Goal: Task Accomplishment & Management: Manage account settings

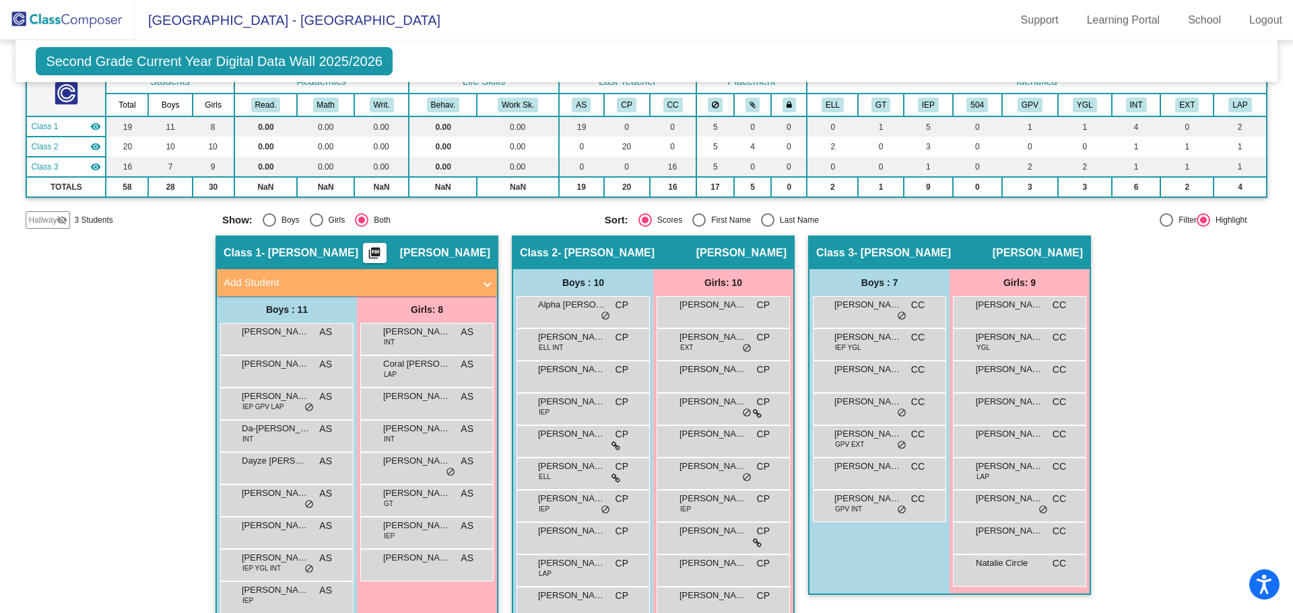
scroll to position [176, 0]
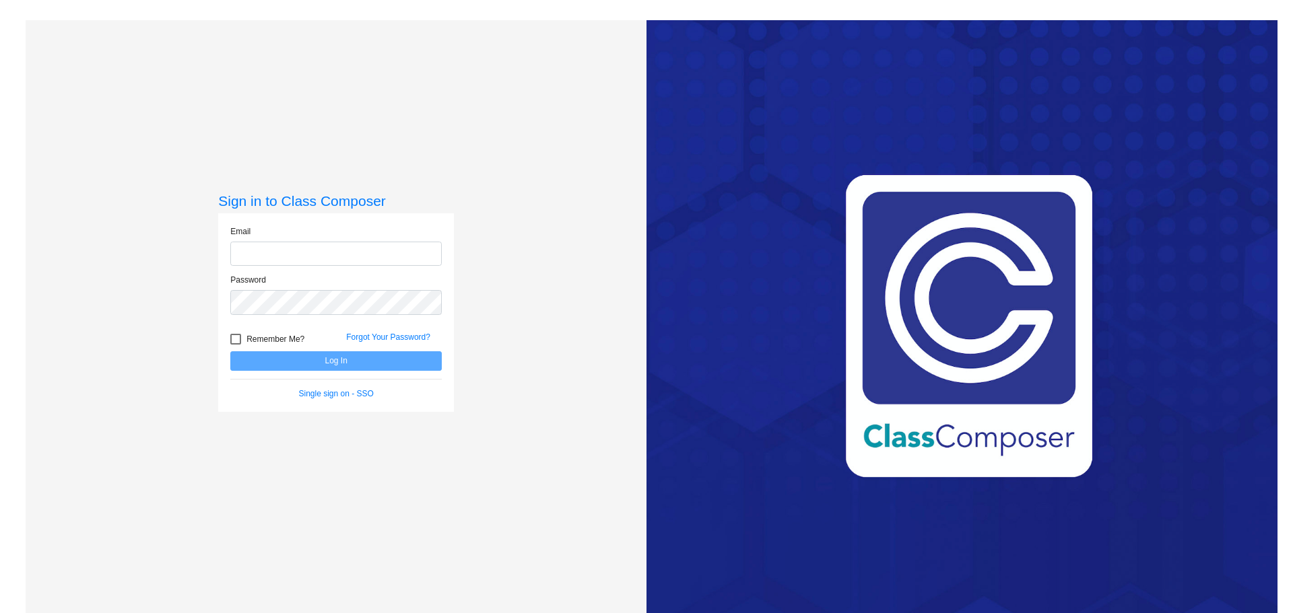
type input "[EMAIL_ADDRESS][DOMAIN_NAME]"
click at [354, 354] on button "Log In" at bounding box center [335, 361] width 211 height 20
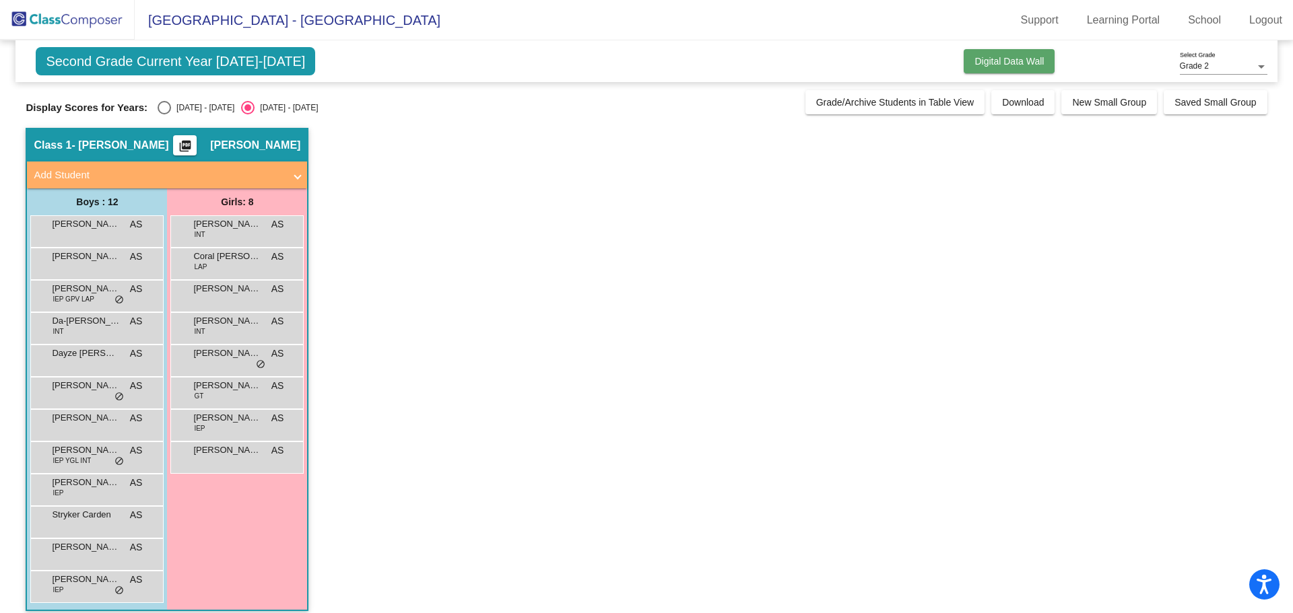
click at [978, 55] on button "Digital Data Wall" at bounding box center [1008, 61] width 91 height 24
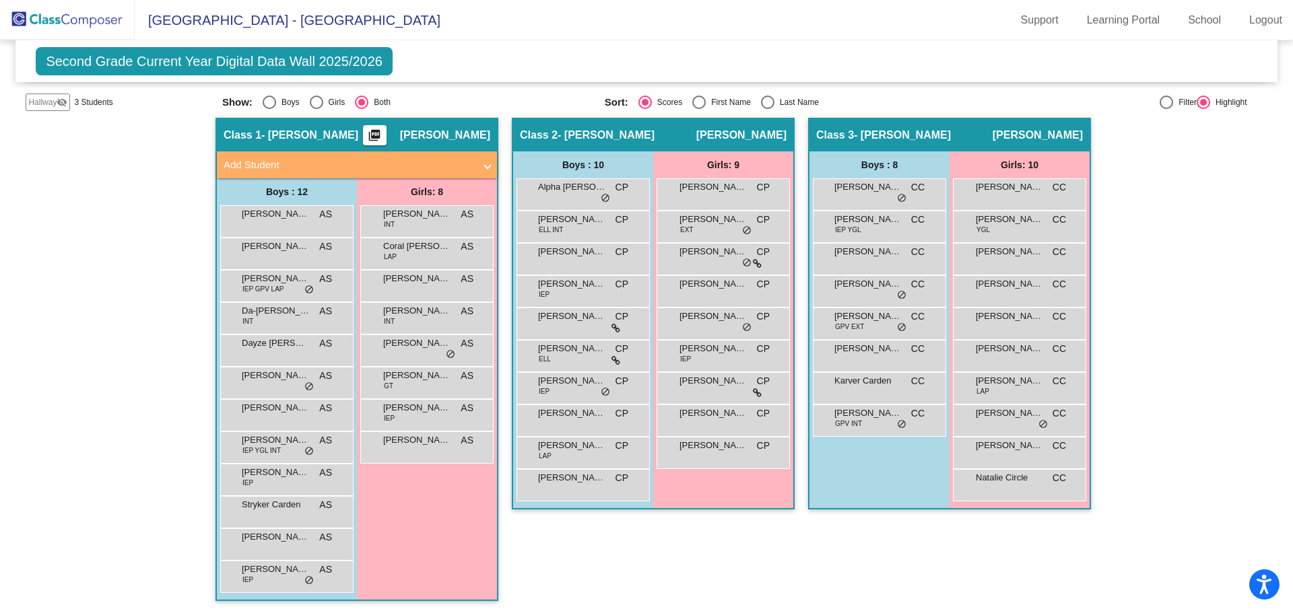
scroll to position [209, 0]
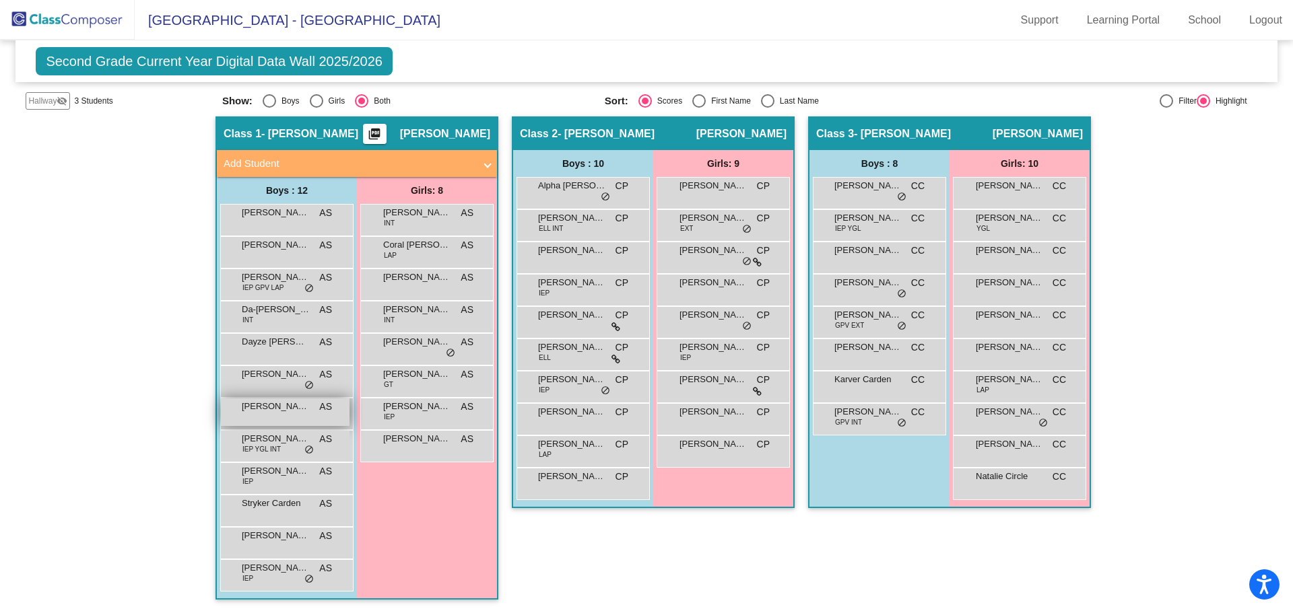
click at [276, 417] on div "[PERSON_NAME] AS lock do_not_disturb_alt" at bounding box center [285, 413] width 129 height 28
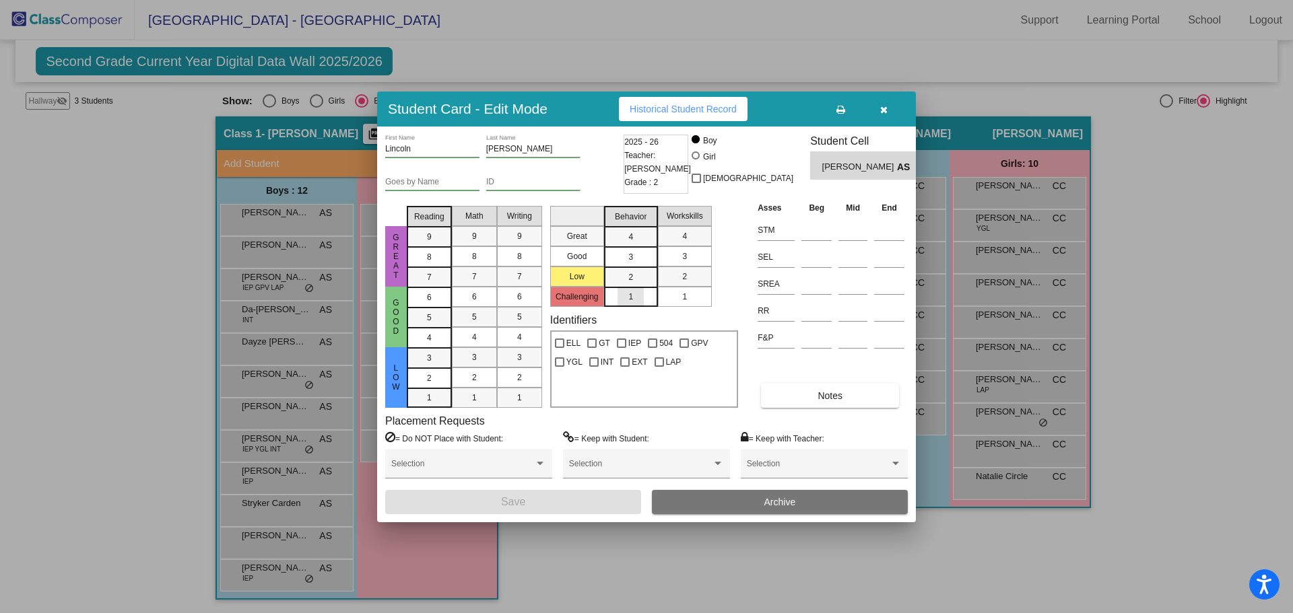
click at [628, 296] on span "1" at bounding box center [630, 297] width 5 height 12
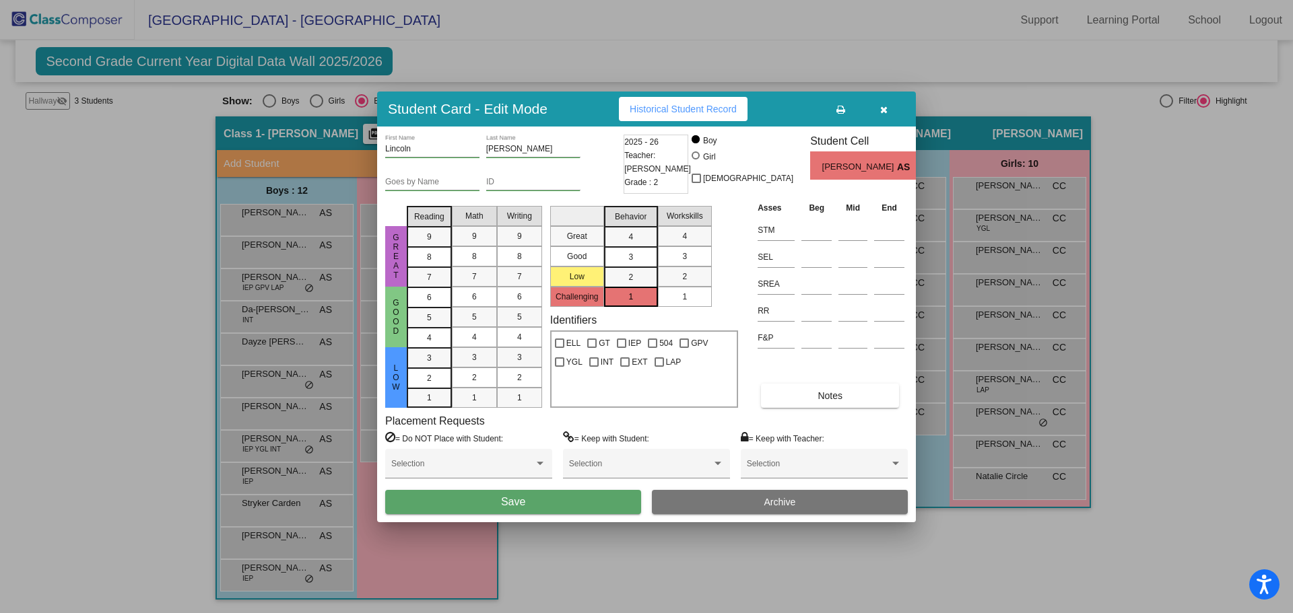
click at [551, 504] on button "Save" at bounding box center [513, 502] width 256 height 24
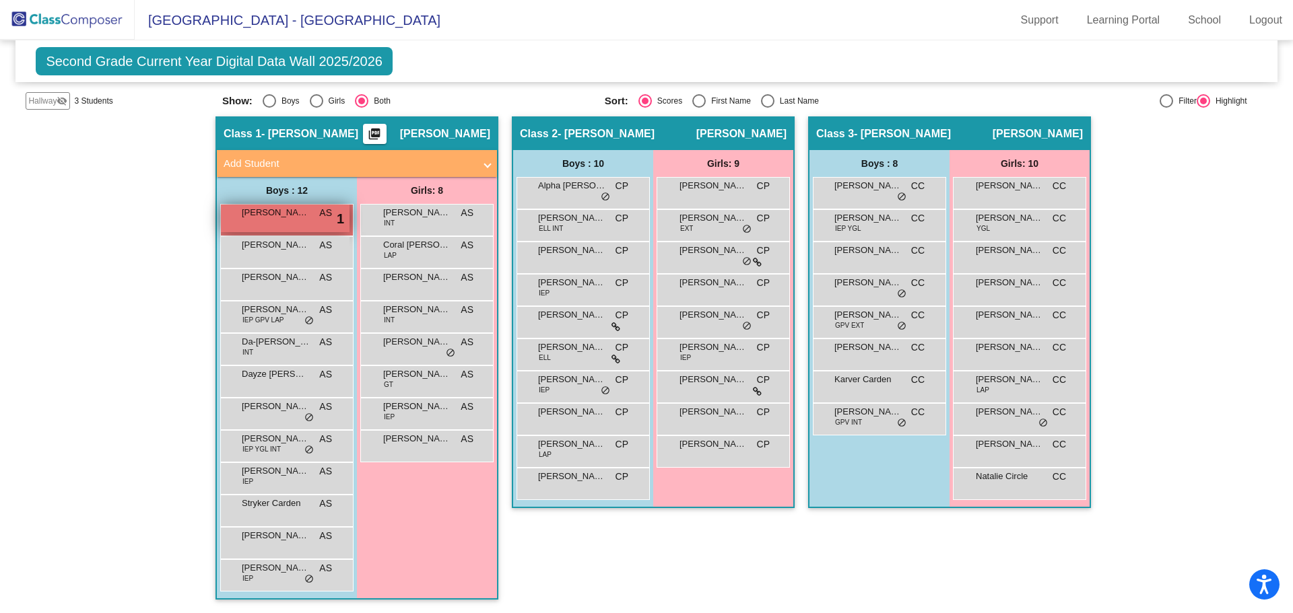
click at [272, 219] on span "[PERSON_NAME]" at bounding box center [275, 212] width 67 height 13
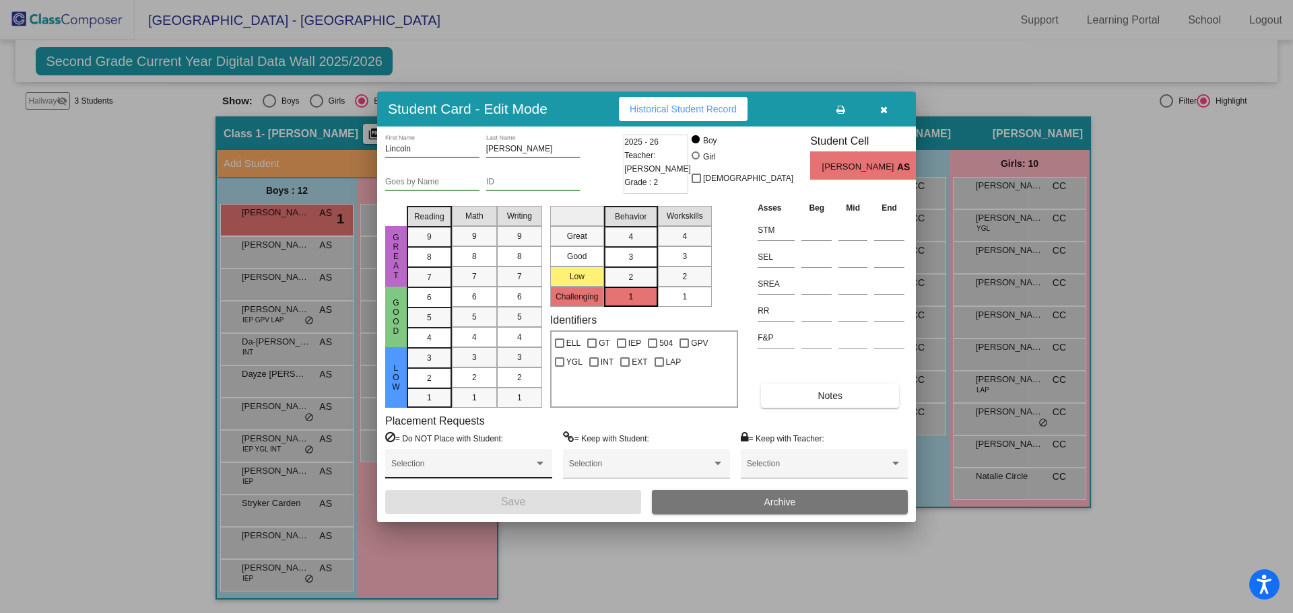
click at [493, 468] on span at bounding box center [462, 468] width 143 height 9
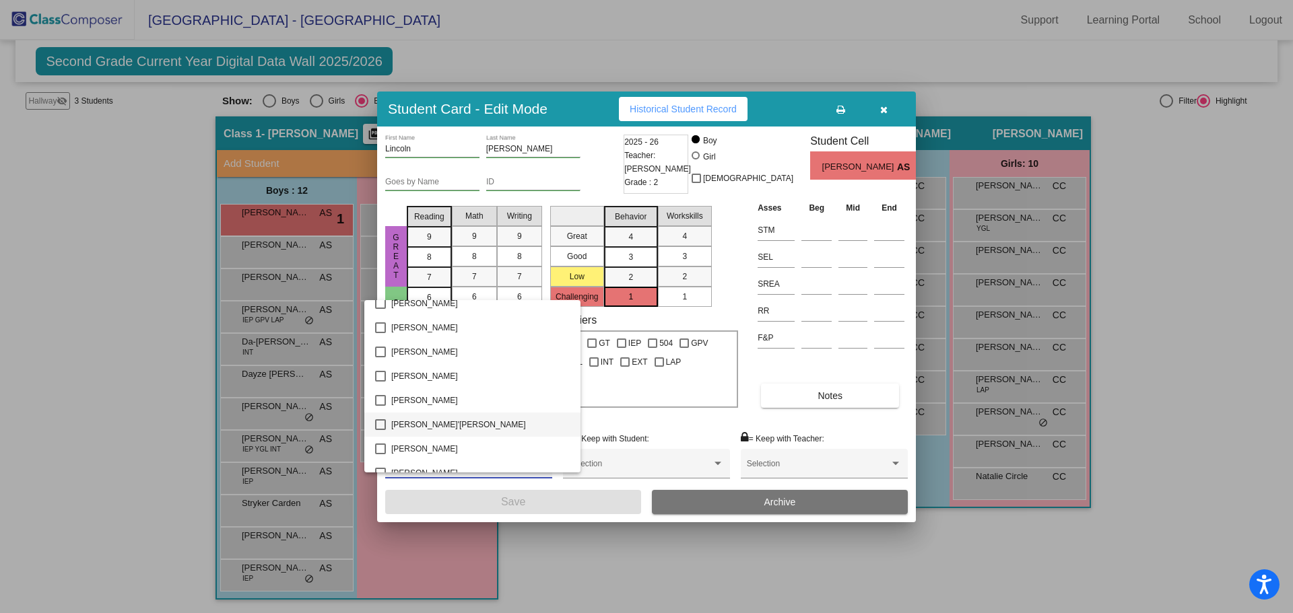
scroll to position [808, 0]
drag, startPoint x: 380, startPoint y: 400, endPoint x: 388, endPoint y: 401, distance: 8.2
click at [382, 399] on mat-pseudo-checkbox at bounding box center [380, 401] width 11 height 11
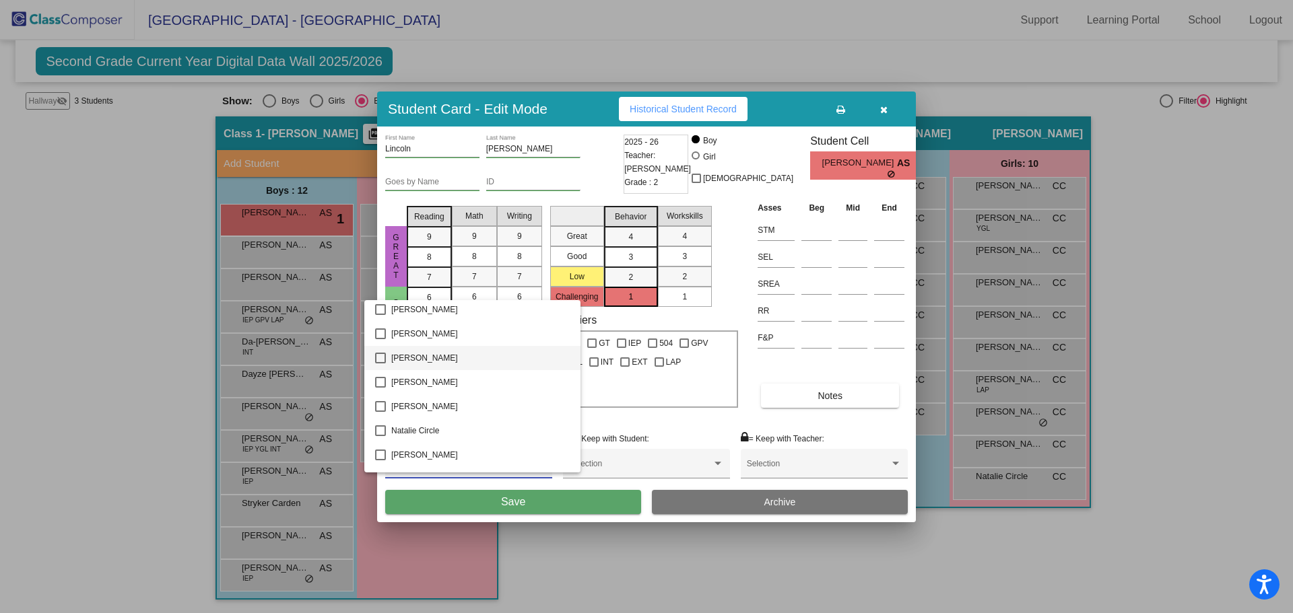
scroll to position [1056, 0]
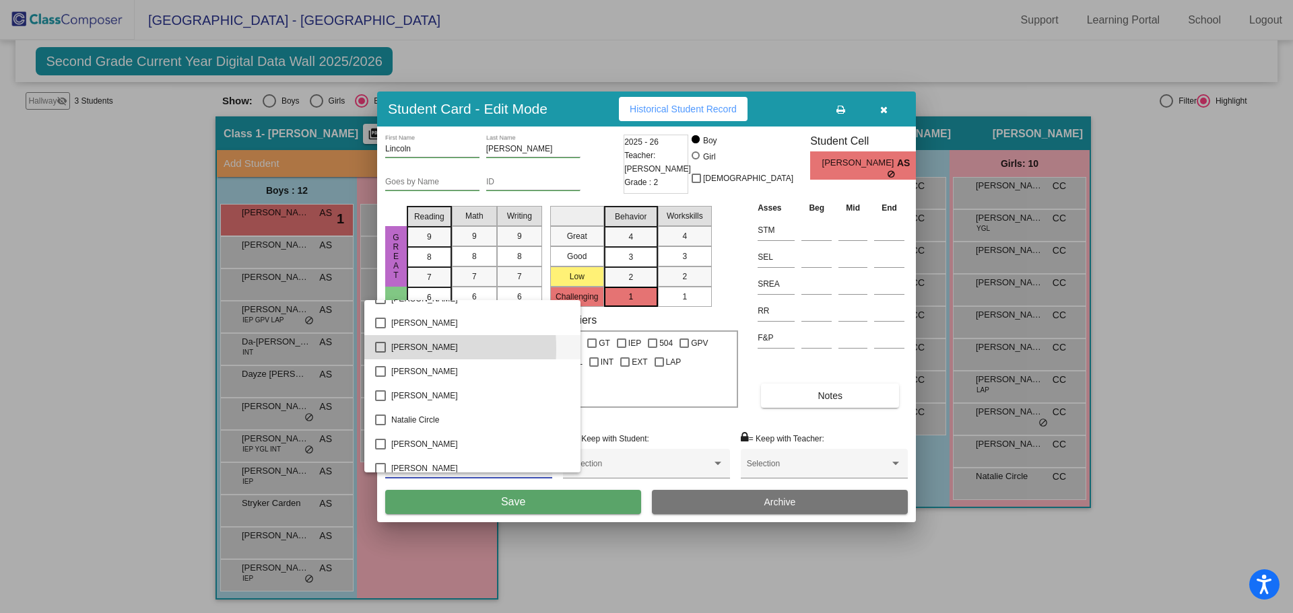
click at [379, 349] on mat-pseudo-checkbox at bounding box center [380, 347] width 11 height 11
click at [502, 495] on div at bounding box center [646, 306] width 1293 height 613
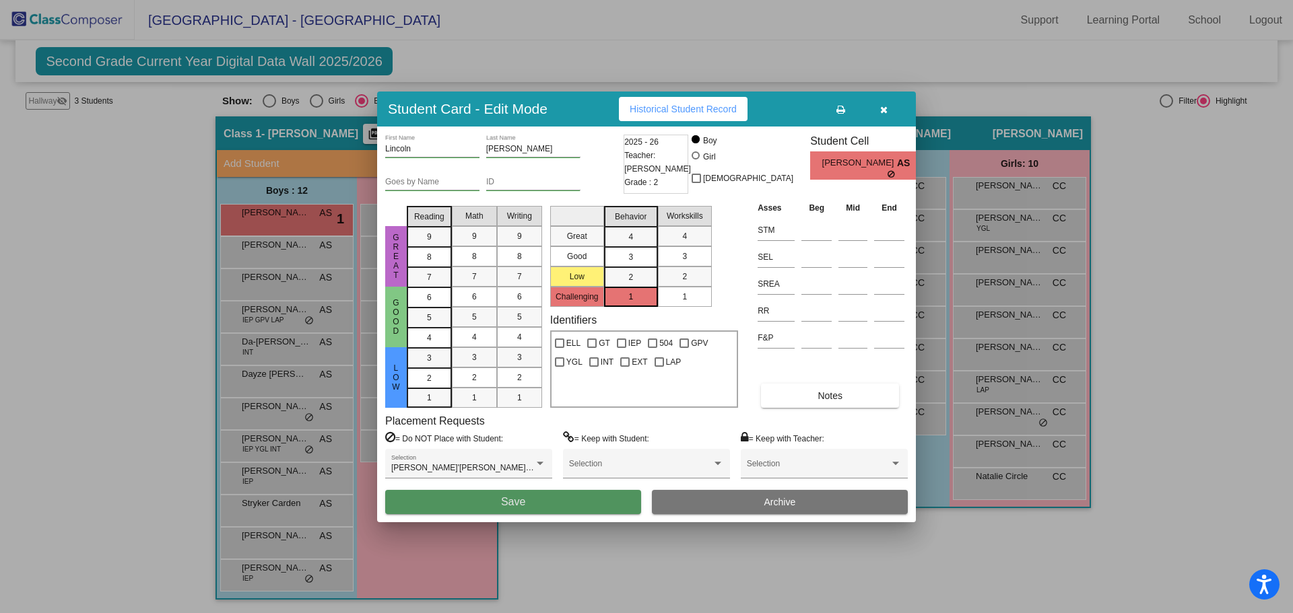
click at [520, 504] on span "Save" at bounding box center [513, 501] width 24 height 11
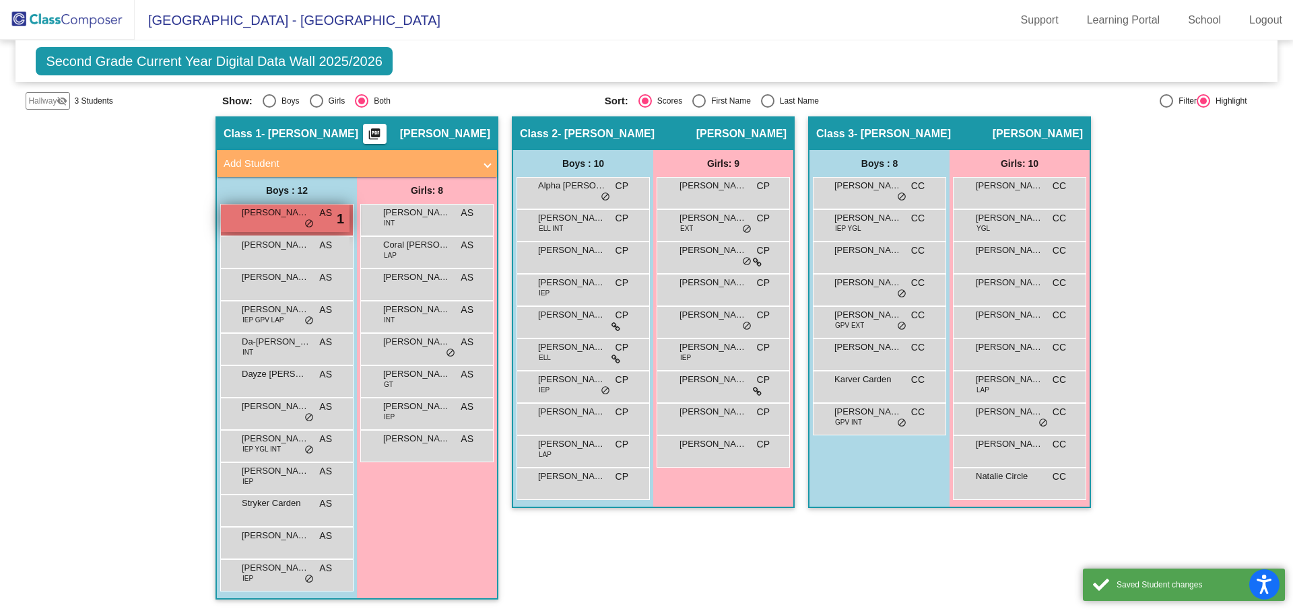
click at [299, 221] on div "[PERSON_NAME] AS lock do_not_disturb_alt 1" at bounding box center [285, 219] width 129 height 28
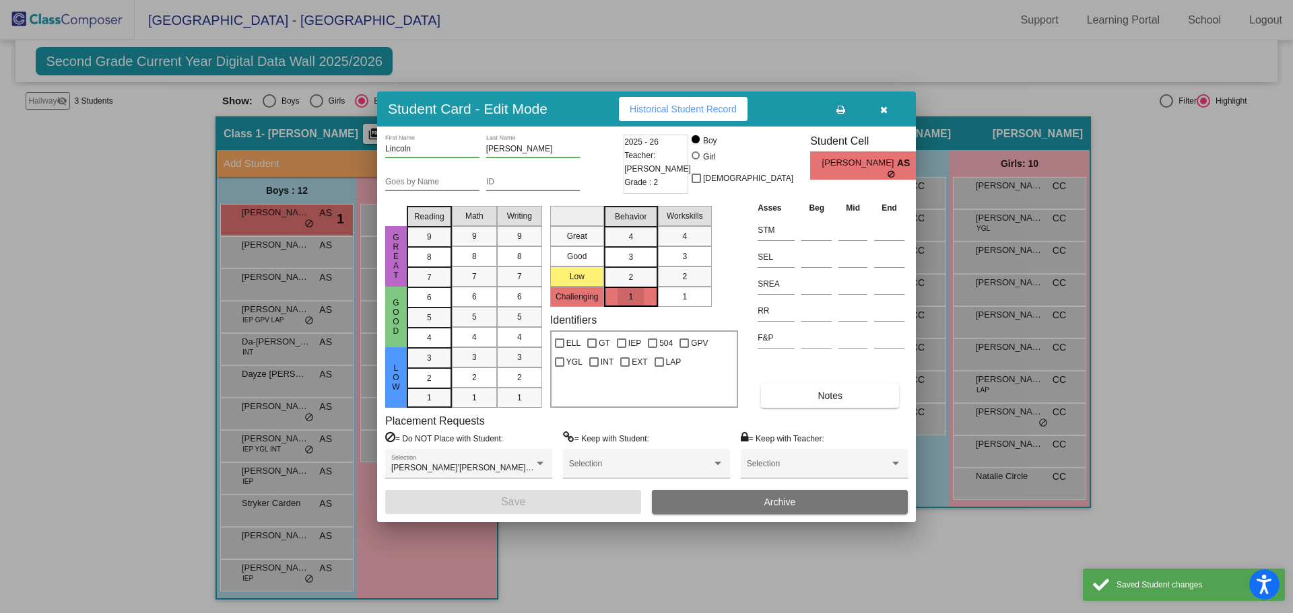
click at [627, 294] on div "1" at bounding box center [630, 297] width 26 height 20
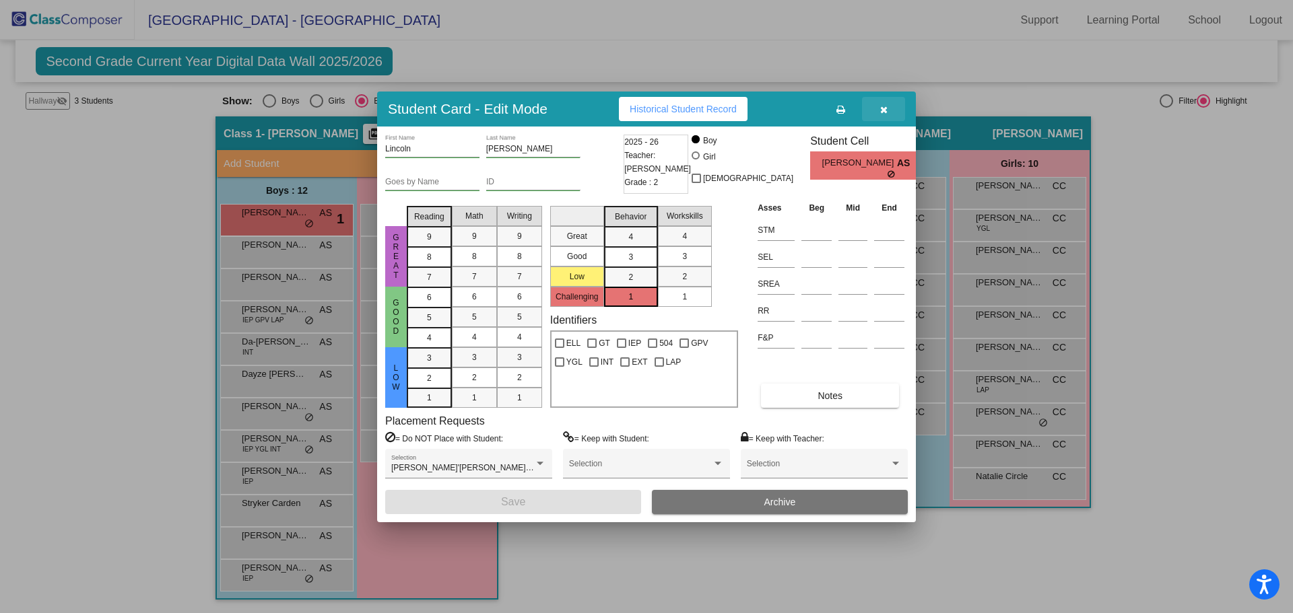
click at [884, 110] on icon "button" at bounding box center [883, 109] width 7 height 9
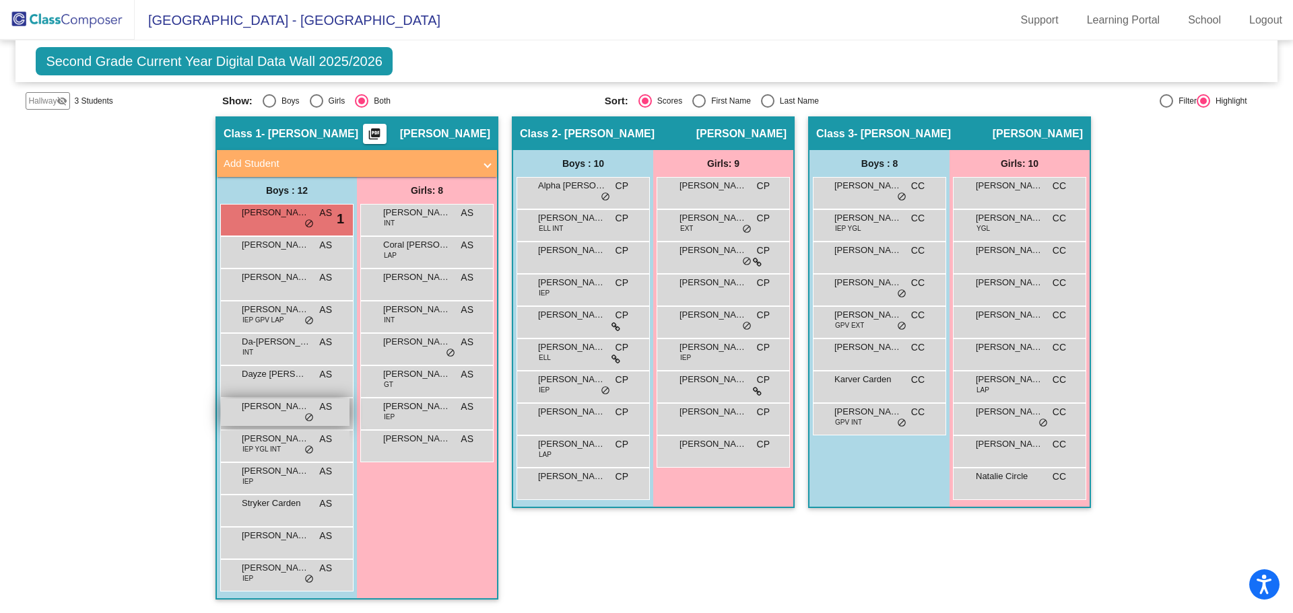
click at [284, 410] on span "[PERSON_NAME]'[PERSON_NAME]" at bounding box center [275, 406] width 67 height 13
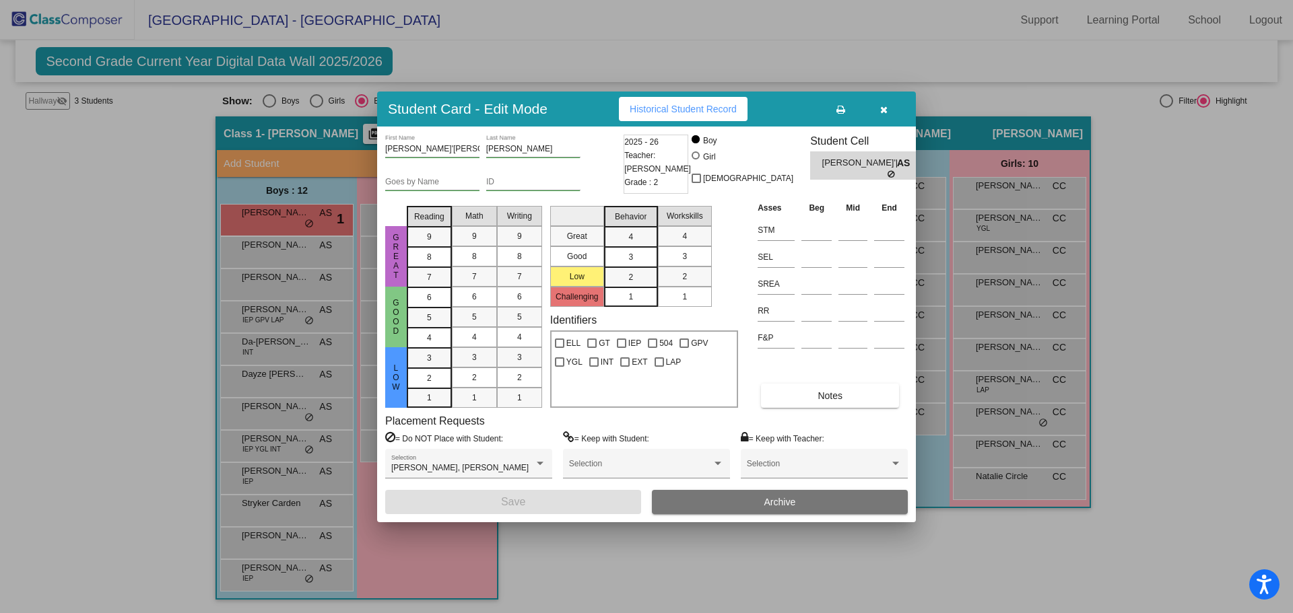
click at [277, 476] on div at bounding box center [646, 306] width 1293 height 613
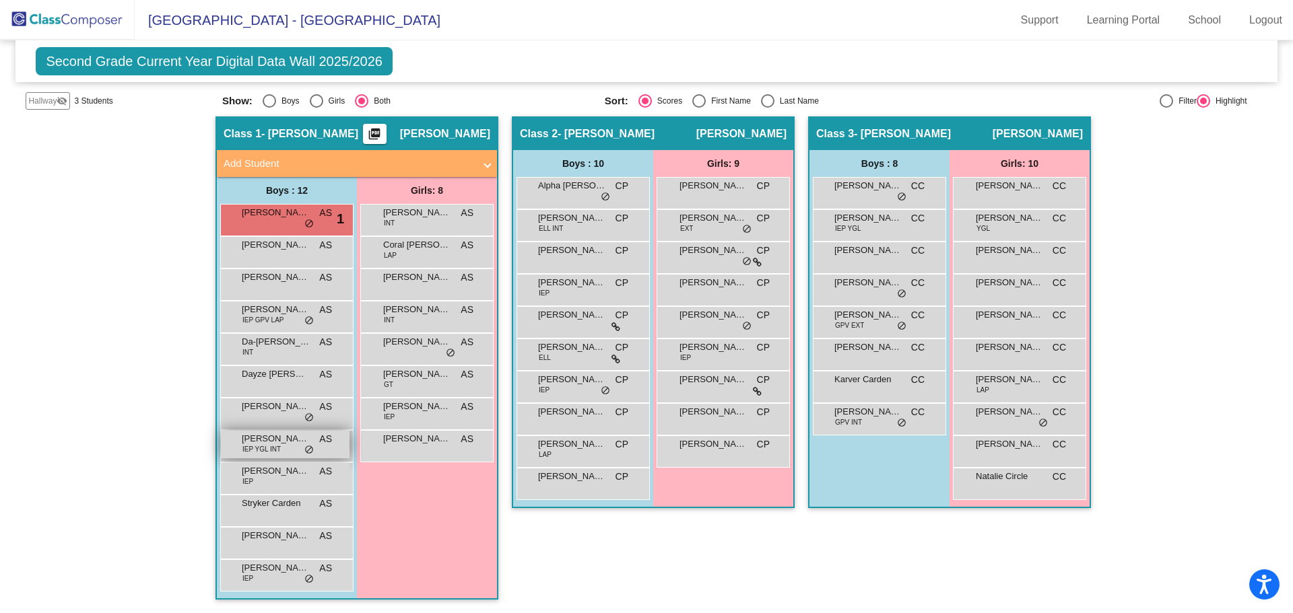
click at [289, 446] on div "[PERSON_NAME] IEP YGL INT AS lock do_not_disturb_alt" at bounding box center [285, 445] width 129 height 28
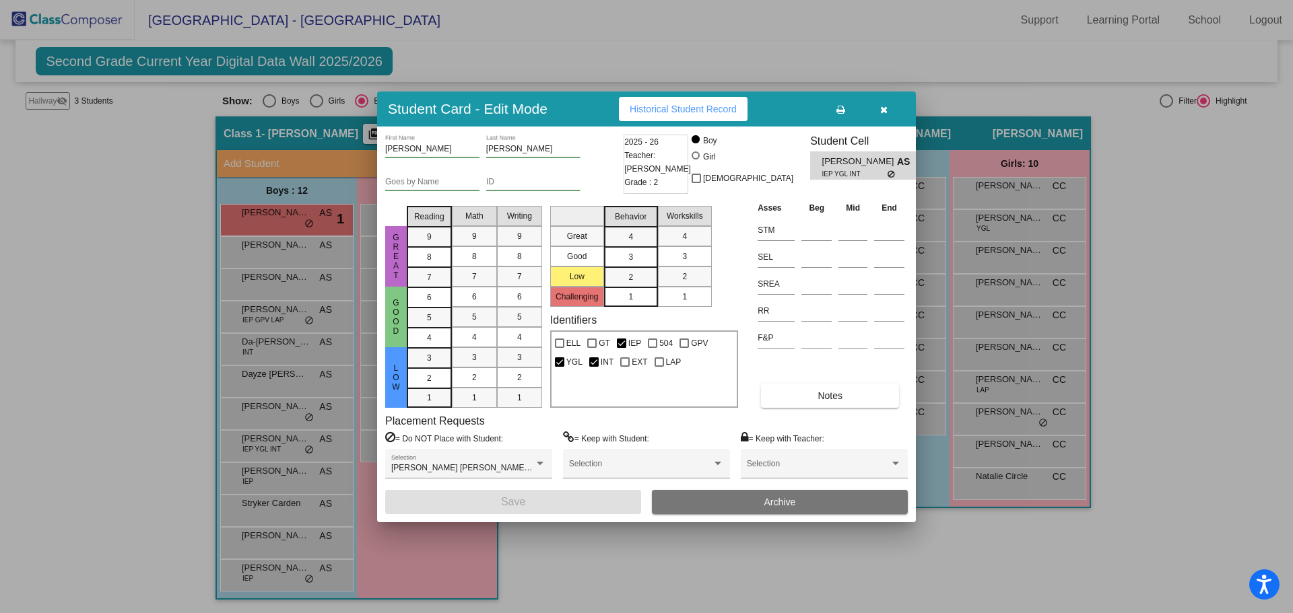
click at [256, 450] on div at bounding box center [646, 306] width 1293 height 613
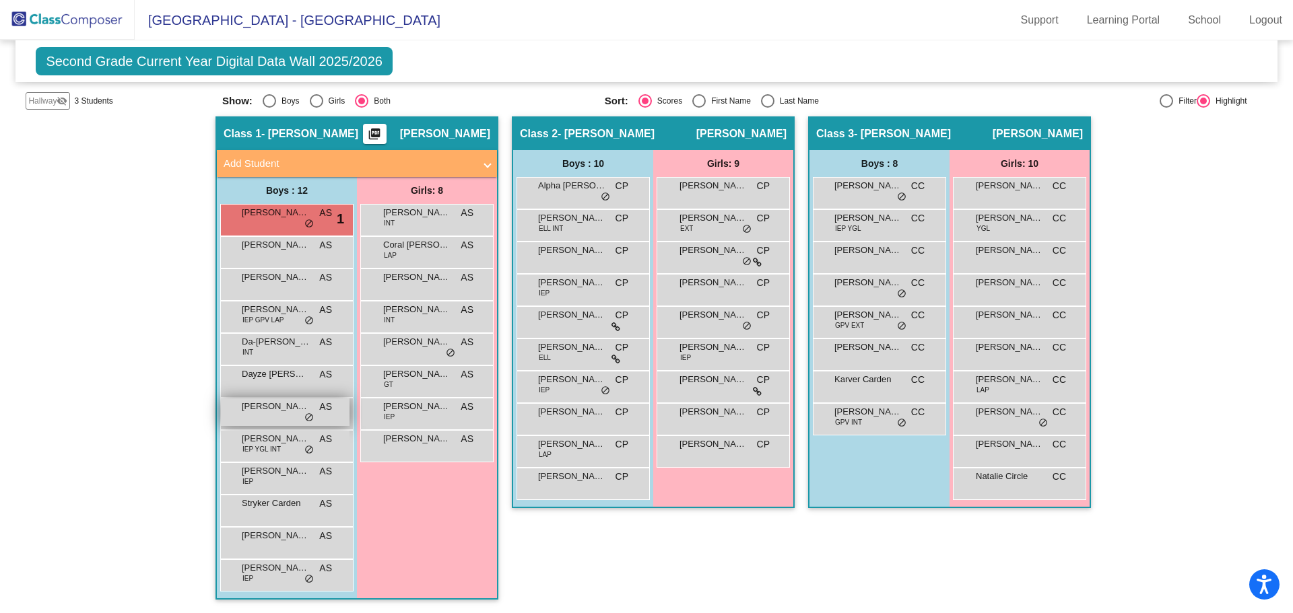
click at [265, 409] on span "[PERSON_NAME]'[PERSON_NAME]" at bounding box center [275, 406] width 67 height 13
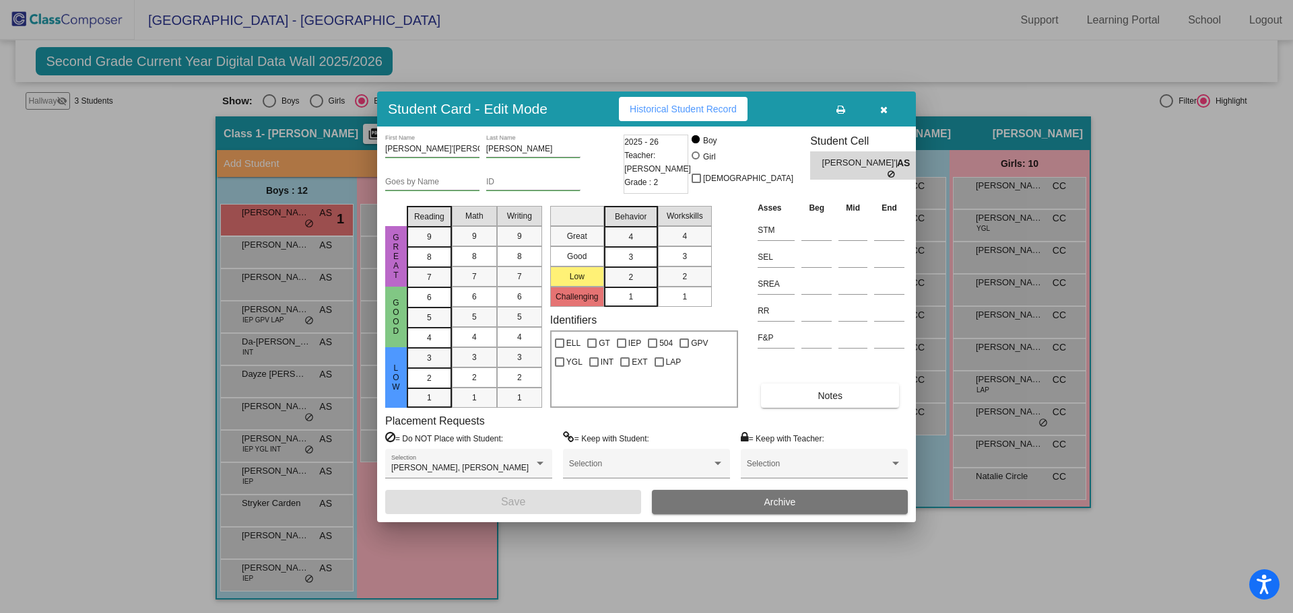
click at [434, 552] on div at bounding box center [646, 306] width 1293 height 613
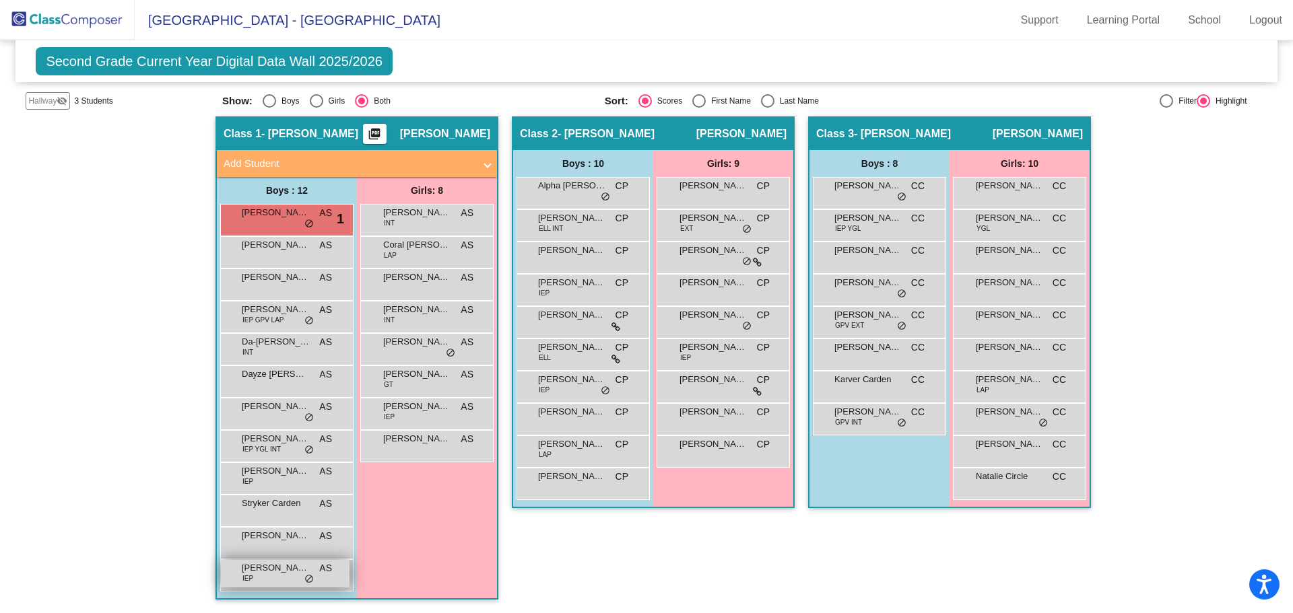
click at [265, 567] on span "[PERSON_NAME]" at bounding box center [275, 567] width 67 height 13
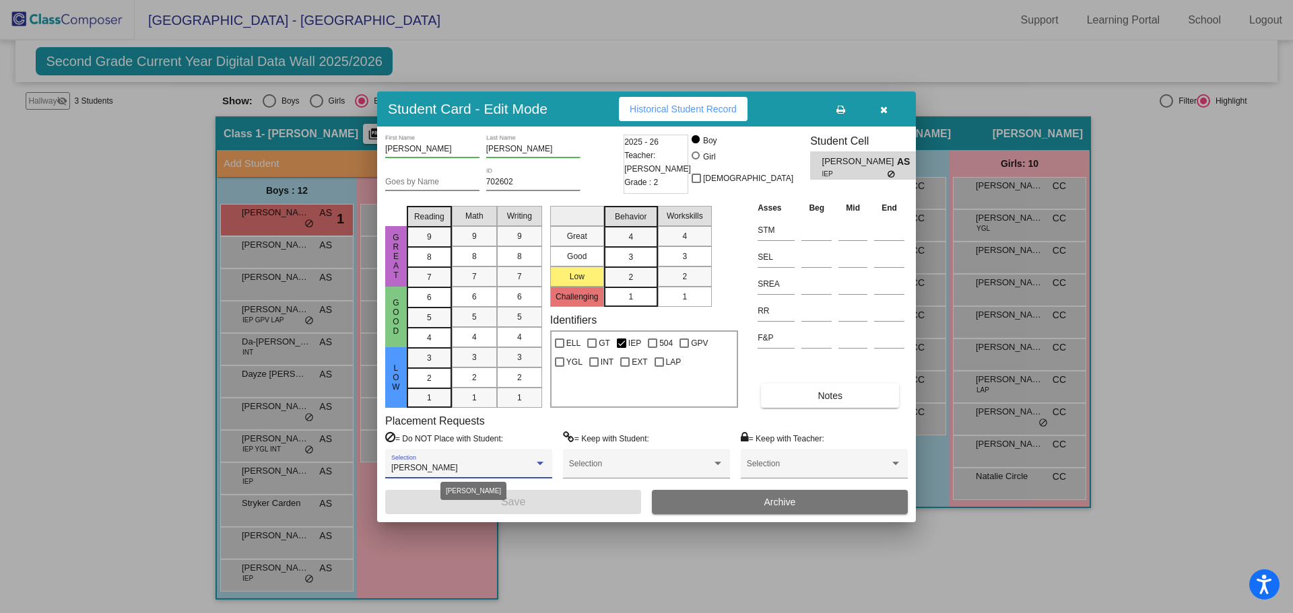
click at [453, 467] on div "[PERSON_NAME]" at bounding box center [462, 468] width 143 height 9
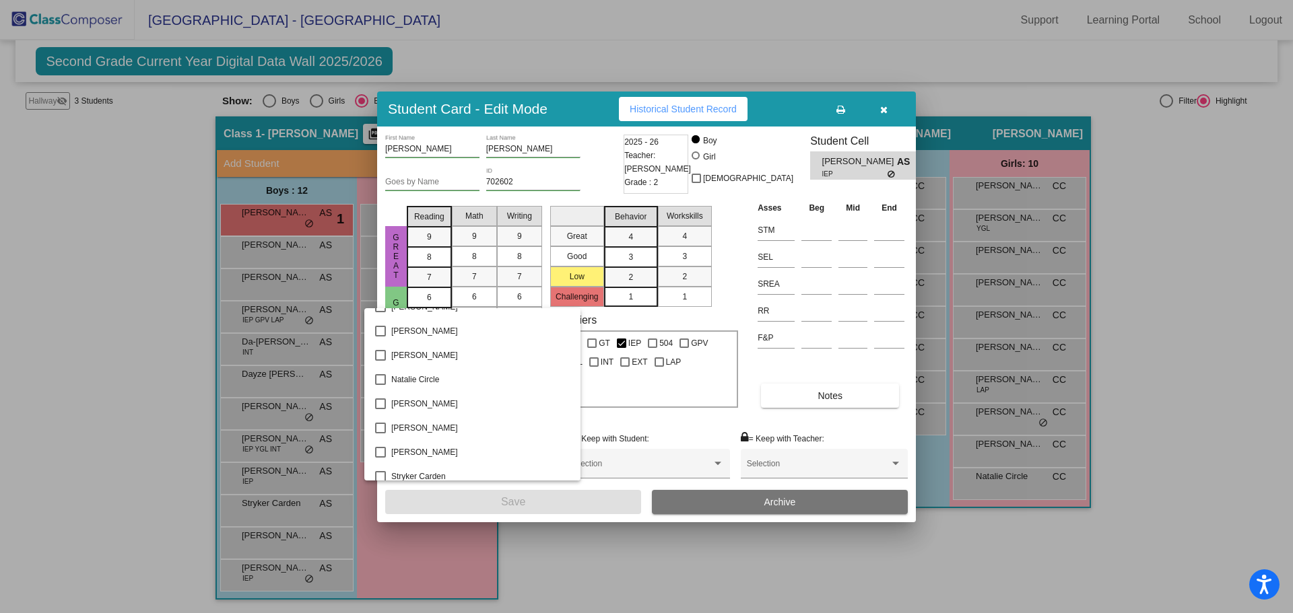
scroll to position [1123, 0]
click at [409, 548] on div at bounding box center [646, 306] width 1293 height 613
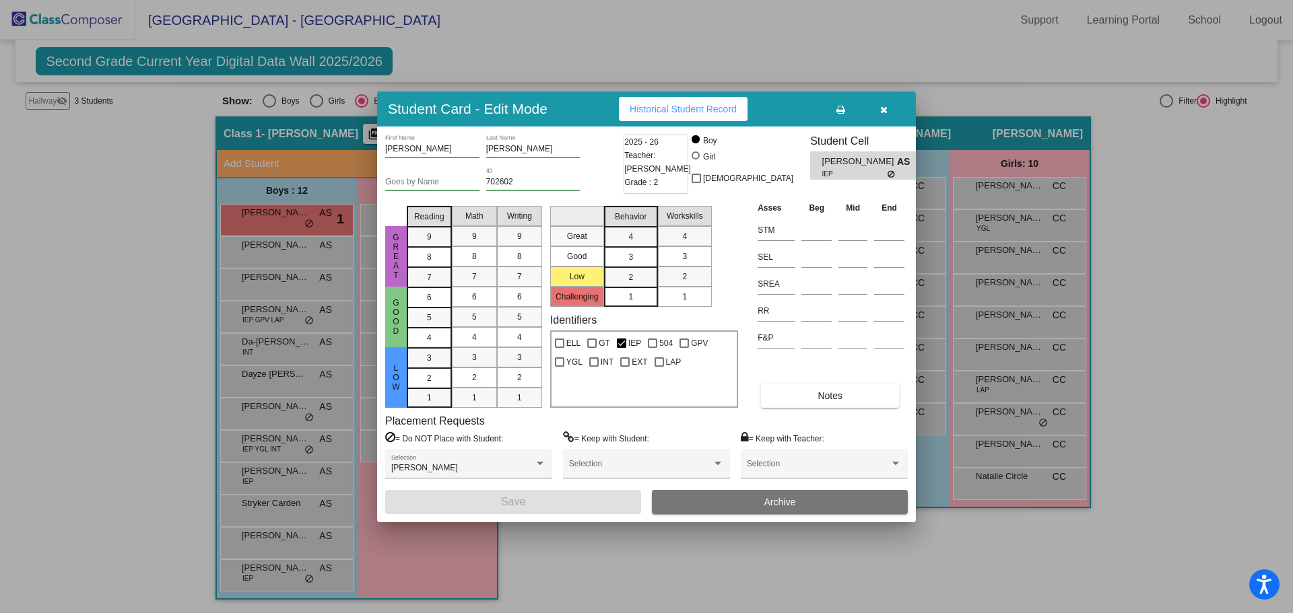
click at [893, 107] on button "button" at bounding box center [883, 109] width 43 height 24
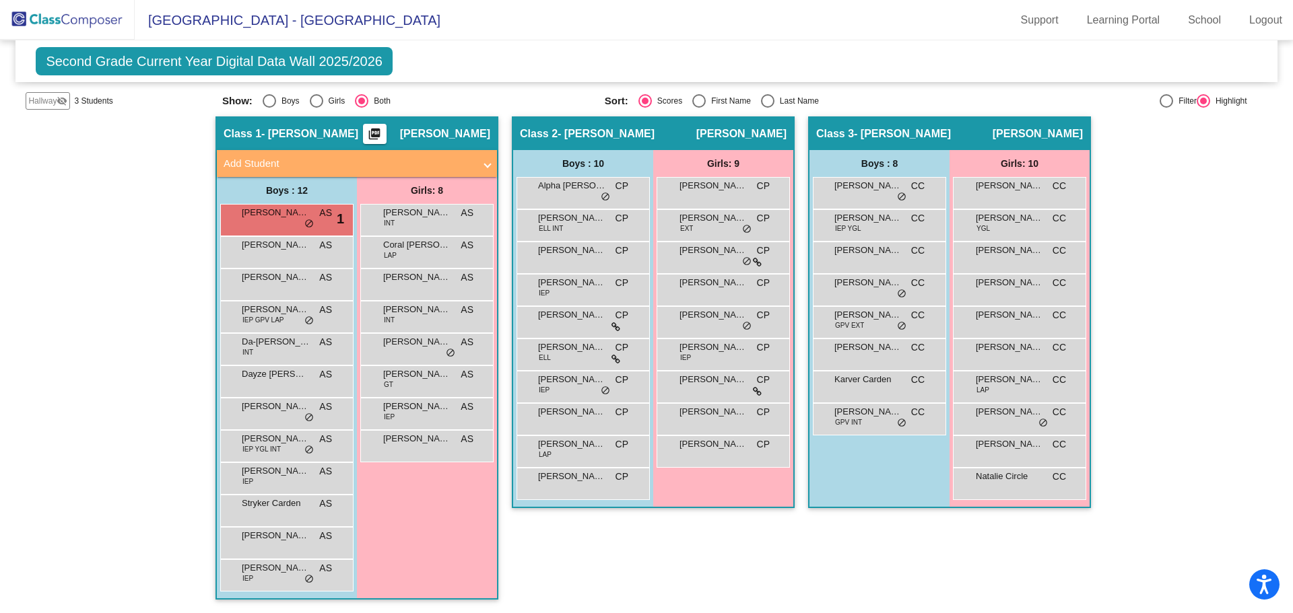
click at [658, 45] on div "Second Grade Current Year Digital Data Wall 2025/2026 Add, Move, or Retain Stud…" at bounding box center [645, 61] width 1261 height 42
